Goal: Find specific page/section: Find specific page/section

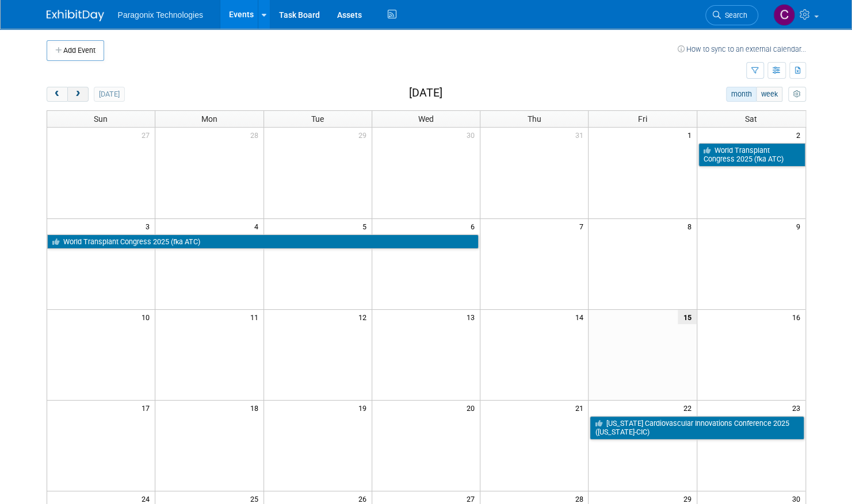
click at [74, 93] on span "next" at bounding box center [78, 94] width 9 height 7
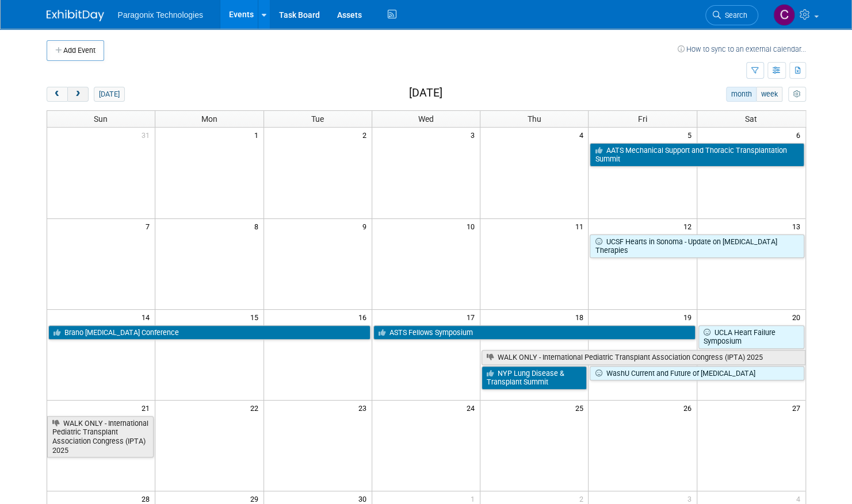
click at [74, 93] on span "next" at bounding box center [78, 94] width 9 height 7
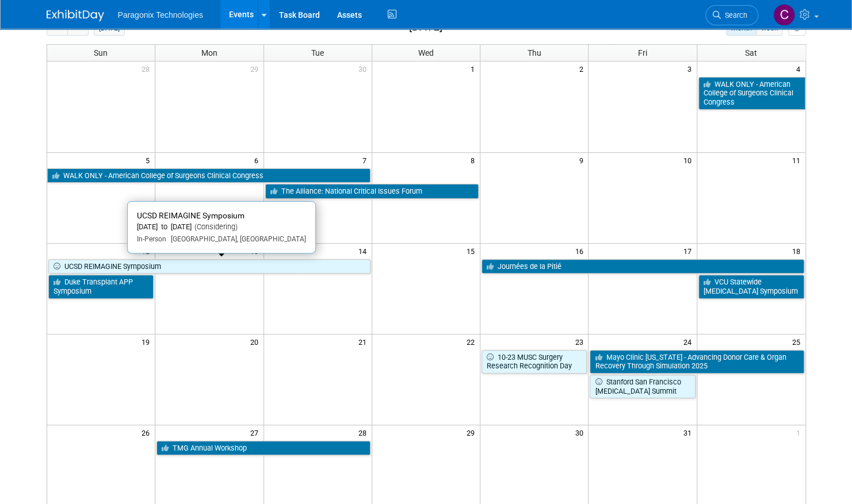
scroll to position [67, 0]
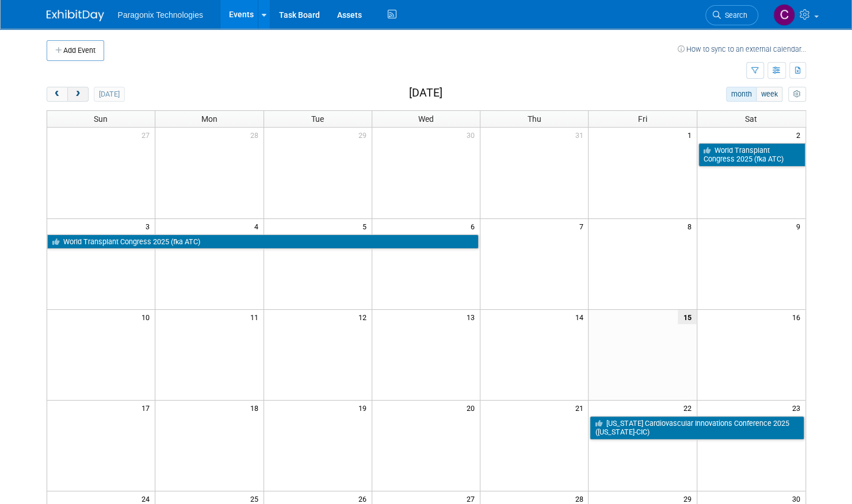
click at [82, 91] on button "next" at bounding box center [77, 94] width 21 height 15
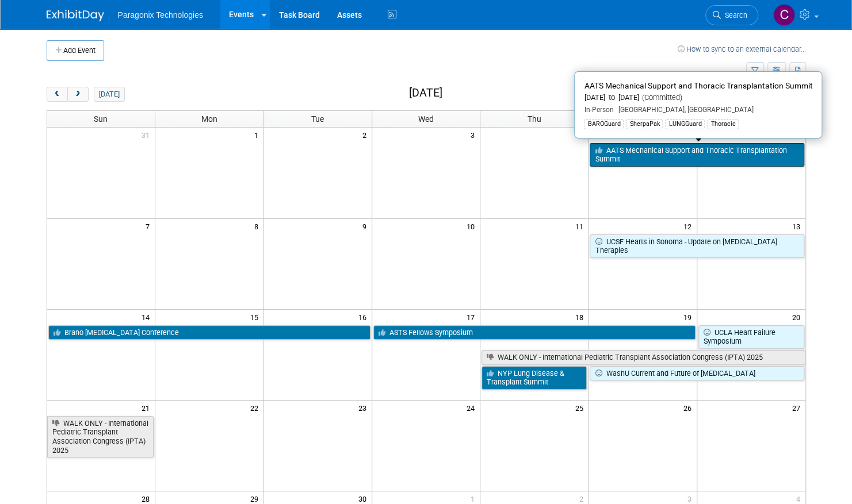
click at [647, 151] on link "AATS Mechanical Support and Thoracic Transplantation Summit" at bounding box center [696, 155] width 214 height 24
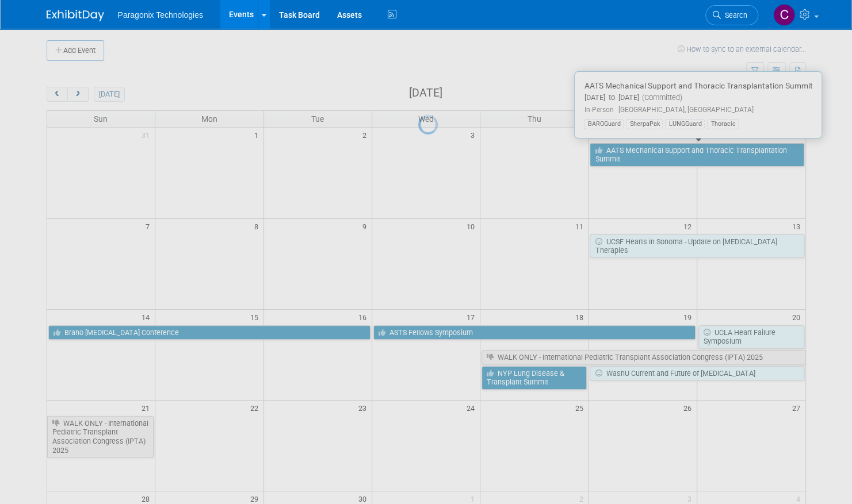
click at [434, 151] on div at bounding box center [426, 252] width 16 height 504
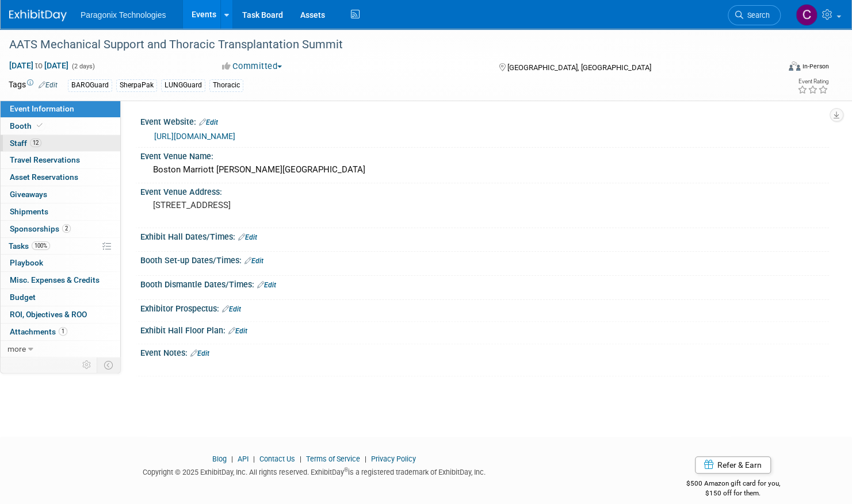
click at [51, 146] on link "12 Staff 12" at bounding box center [61, 143] width 120 height 17
